Goal: Information Seeking & Learning: Learn about a topic

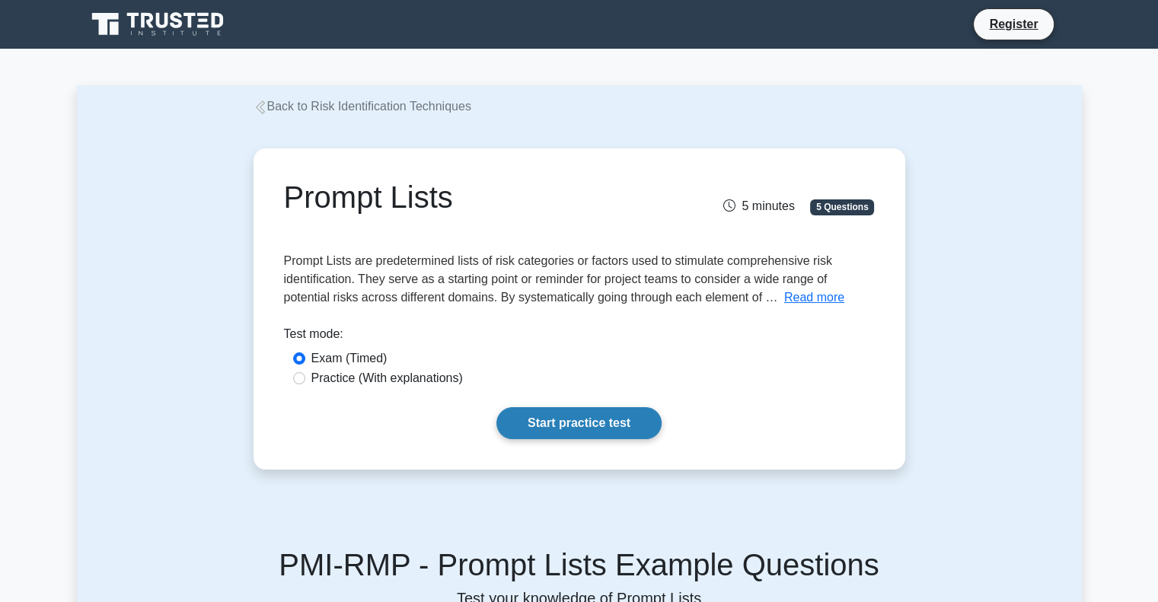
click at [615, 426] on link "Start practice test" at bounding box center [579, 423] width 165 height 32
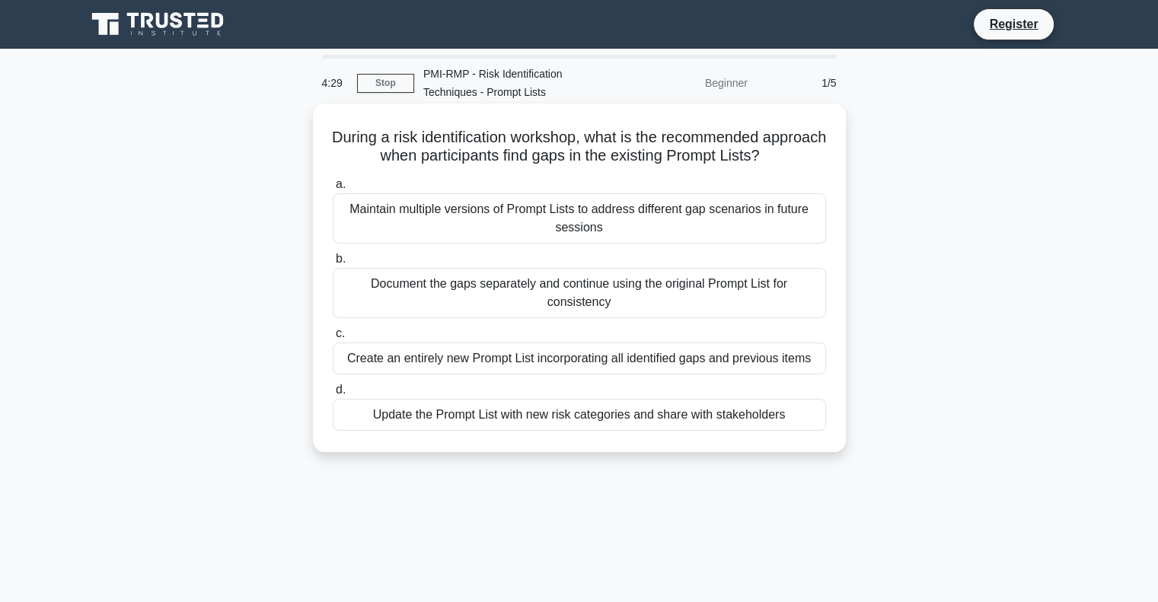
click at [593, 420] on div "Update the Prompt List with new risk categories and share with stakeholders" at bounding box center [579, 415] width 493 height 32
click at [333, 395] on input "d. Update the Prompt List with new risk categories and share with stakeholders" at bounding box center [333, 390] width 0 height 10
